Goal: Information Seeking & Learning: Learn about a topic

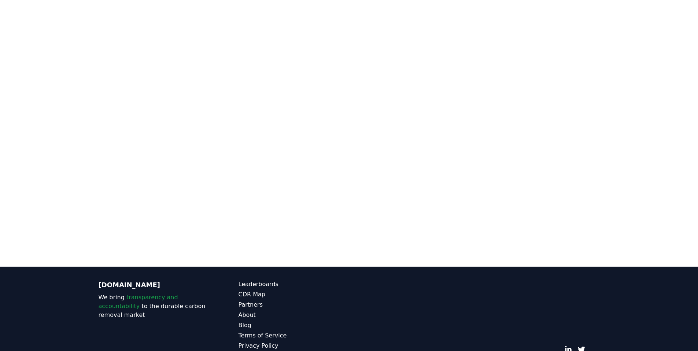
scroll to position [189, 0]
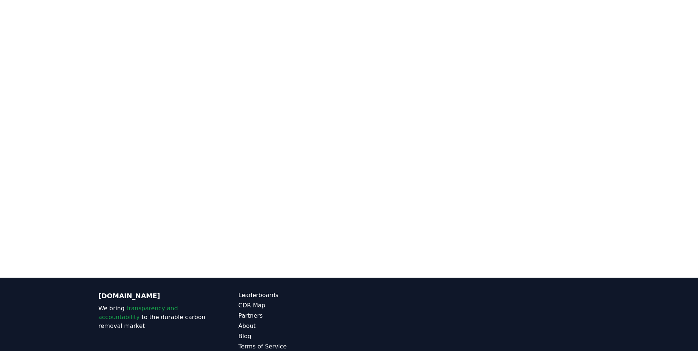
click at [640, 176] on div at bounding box center [349, 102] width 698 height 351
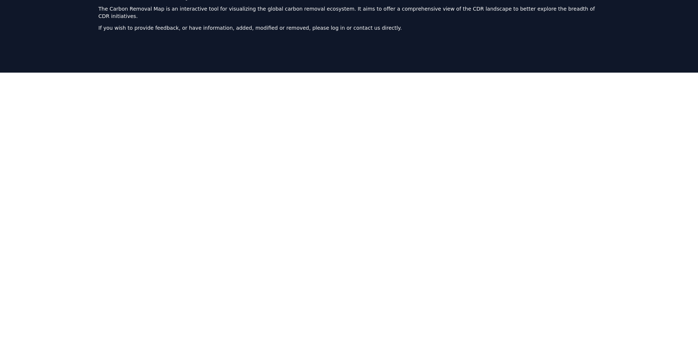
scroll to position [0, 0]
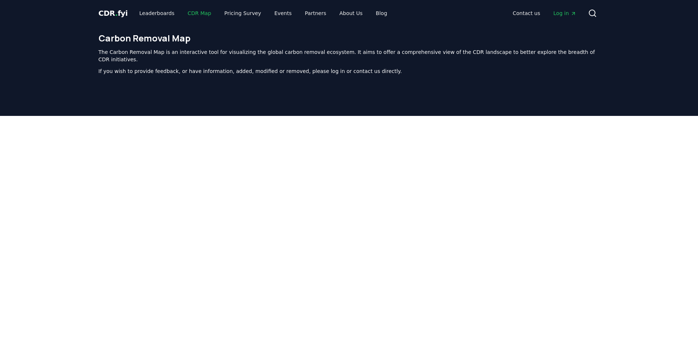
click at [189, 11] on link "CDR Map" at bounding box center [199, 13] width 35 height 13
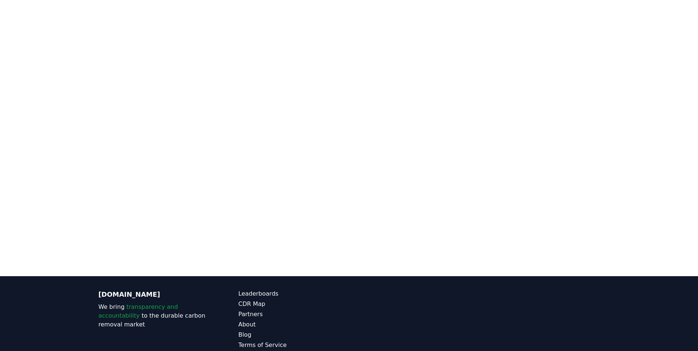
scroll to position [190, 0]
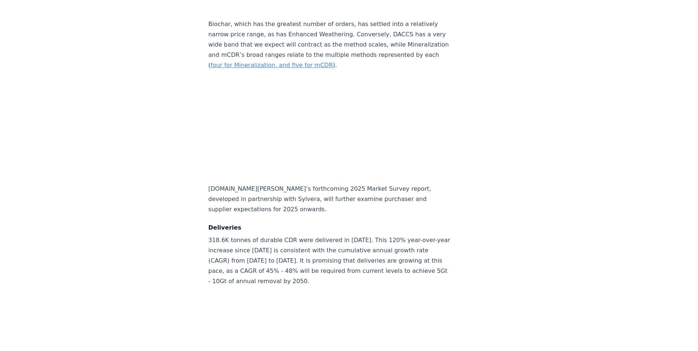
scroll to position [3524, 0]
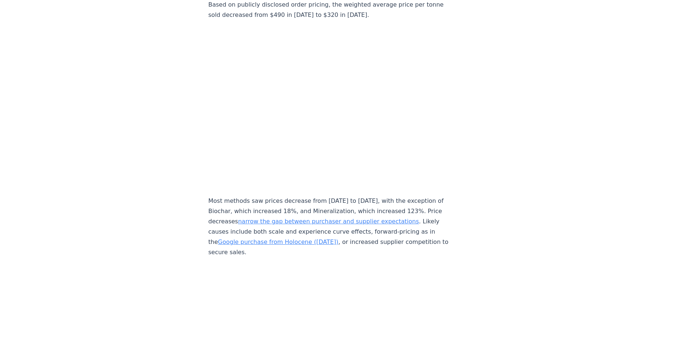
scroll to position [3341, 0]
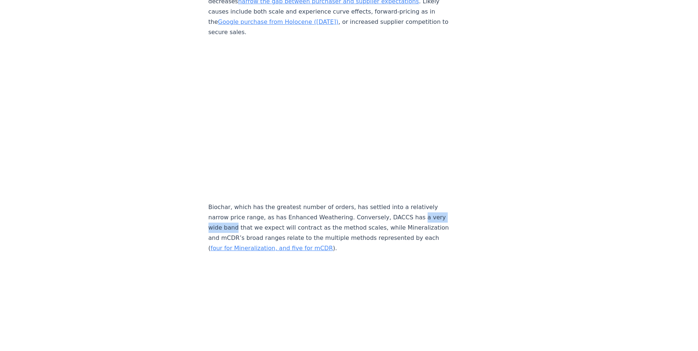
drag, startPoint x: 404, startPoint y: 204, endPoint x: 235, endPoint y: 215, distance: 169.2
click at [235, 215] on p "Biochar, which has the greatest number of orders, has settled into a relatively…" at bounding box center [329, 227] width 243 height 51
copy p "a very wide band"
